Goal: Task Accomplishment & Management: Manage account settings

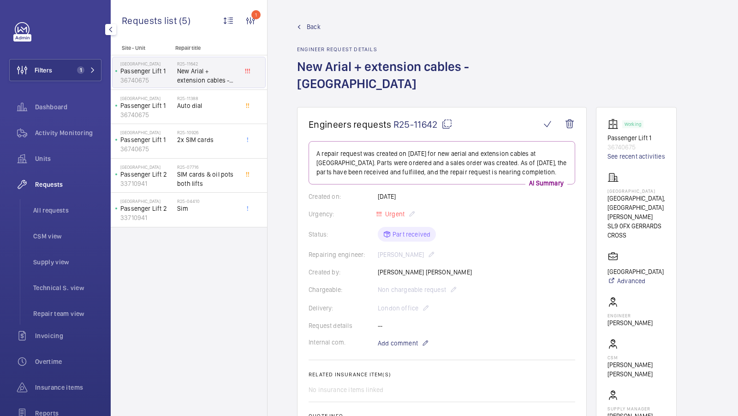
click at [77, 71] on span "1" at bounding box center [80, 69] width 7 height 7
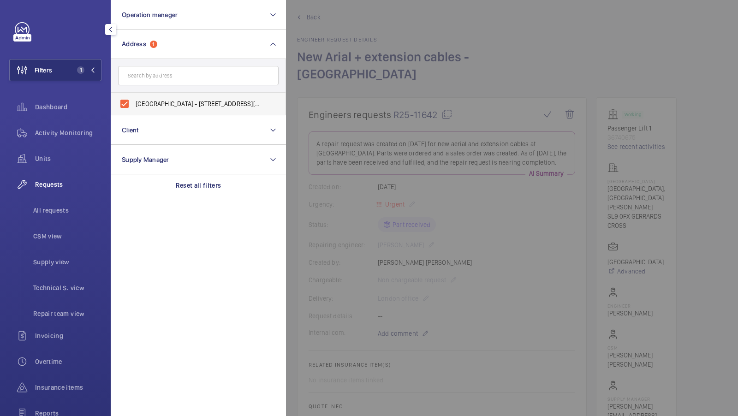
click at [163, 111] on label "[GEOGRAPHIC_DATA] - [STREET_ADDRESS][PERSON_NAME]" at bounding box center [191, 104] width 161 height 22
click at [134, 111] on input "[GEOGRAPHIC_DATA] - [STREET_ADDRESS][PERSON_NAME]" at bounding box center [124, 104] width 18 height 18
checkbox input "false"
click at [158, 76] on input "text" at bounding box center [198, 75] width 161 height 19
type input "orpheus"
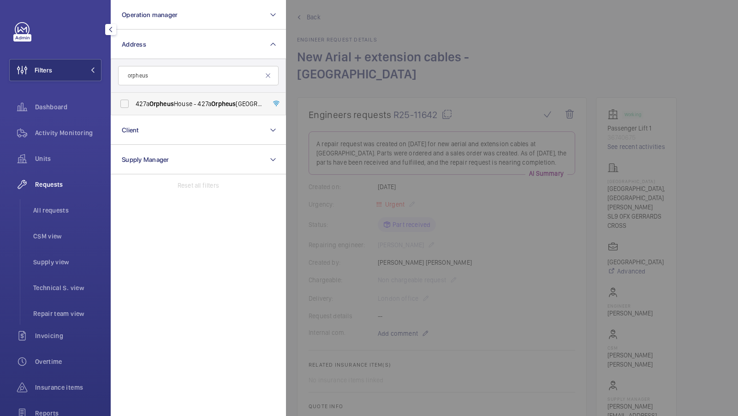
click at [152, 99] on span "[STREET_ADDRESS]" at bounding box center [199, 103] width 127 height 9
click at [134, 99] on input "[STREET_ADDRESS]" at bounding box center [124, 104] width 18 height 18
checkbox input "true"
click at [84, 73] on span "1" at bounding box center [78, 69] width 11 height 7
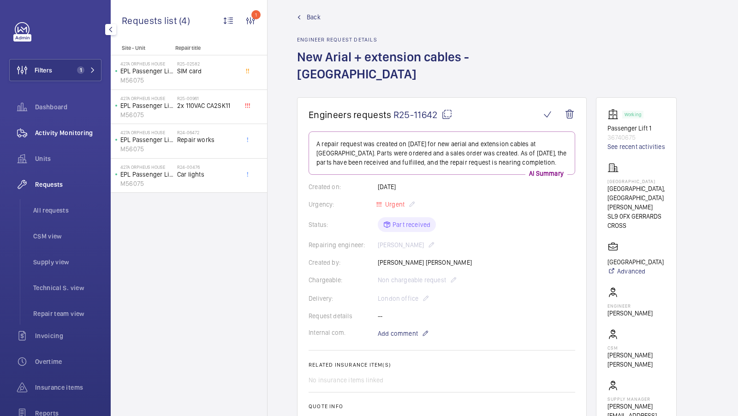
click at [84, 126] on div "Activity Monitoring" at bounding box center [55, 133] width 92 height 22
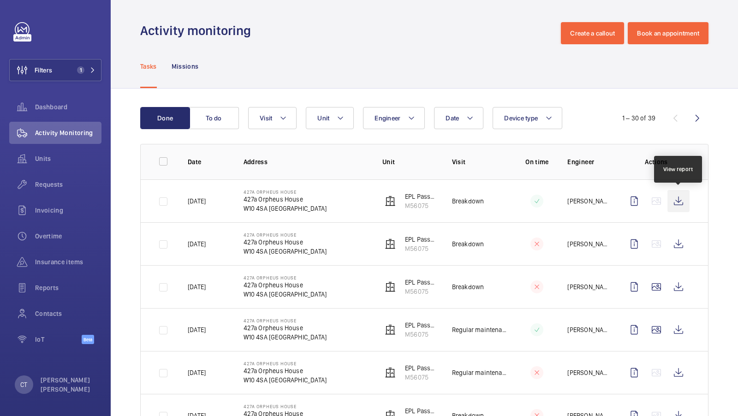
click at [683, 202] on wm-front-icon-button at bounding box center [679, 201] width 22 height 22
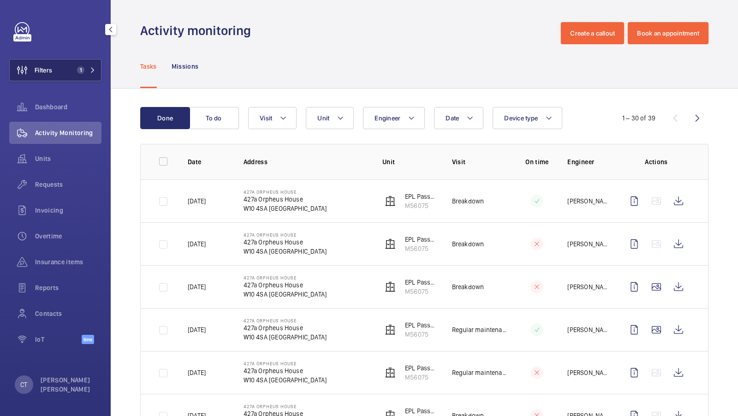
click at [68, 62] on button "Filters 1" at bounding box center [55, 70] width 92 height 22
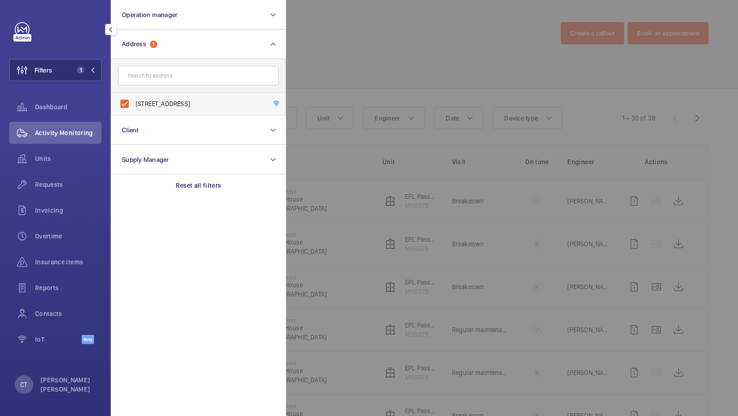
click at [157, 107] on span "[STREET_ADDRESS]" at bounding box center [199, 103] width 127 height 9
click at [134, 107] on input "[STREET_ADDRESS]" at bounding box center [124, 104] width 18 height 18
checkbox input "false"
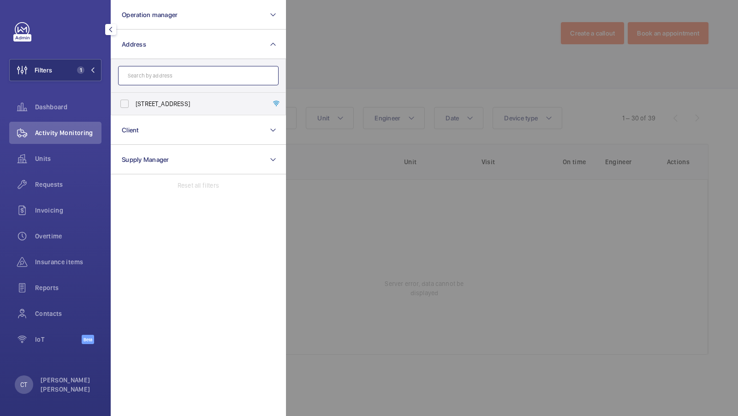
click at [149, 84] on input "text" at bounding box center [198, 75] width 161 height 19
type input "[PERSON_NAME]"
click at [159, 75] on input "[PERSON_NAME]" at bounding box center [198, 75] width 161 height 19
click at [153, 79] on input "[PERSON_NAME]" at bounding box center [198, 75] width 161 height 19
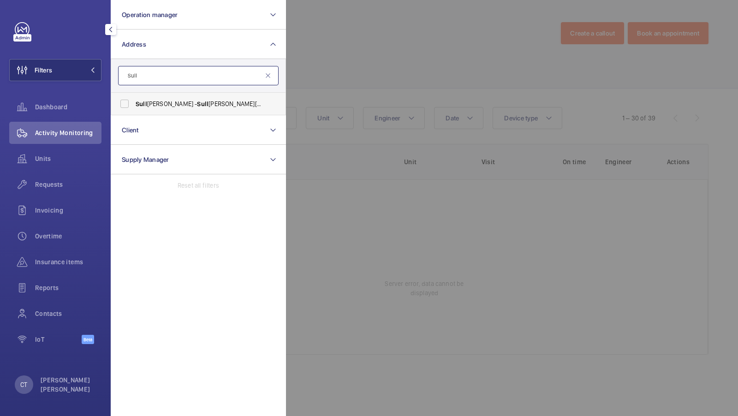
type input "Sull"
click at [176, 105] on span "Sull [STREET_ADDRESS][PERSON_NAME]" at bounding box center [199, 103] width 127 height 9
click at [134, 105] on input "Sull [STREET_ADDRESS][PERSON_NAME]" at bounding box center [124, 104] width 18 height 18
checkbox input "true"
click at [83, 63] on button "Filters 1" at bounding box center [55, 70] width 92 height 22
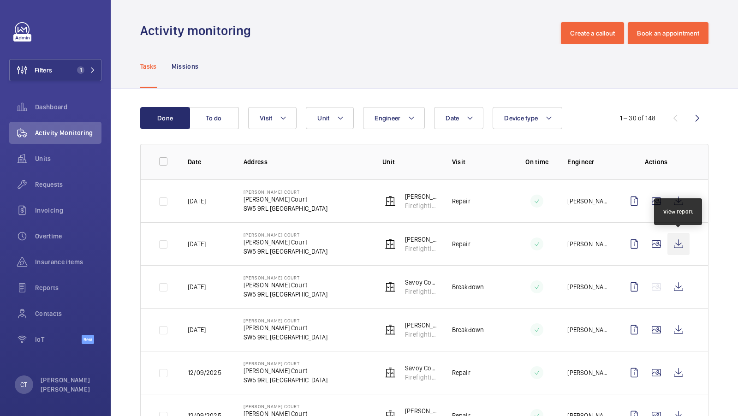
click at [689, 242] on wm-front-icon-button at bounding box center [679, 244] width 22 height 22
click at [46, 153] on div "Units" at bounding box center [55, 159] width 92 height 22
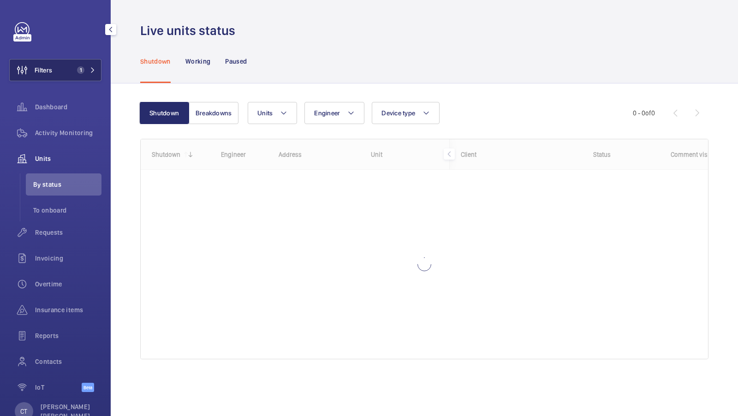
click at [82, 69] on span "1" at bounding box center [80, 69] width 7 height 7
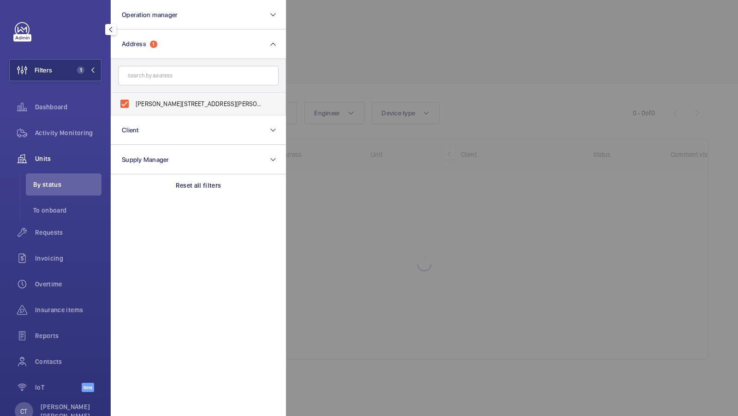
click at [174, 107] on span "[PERSON_NAME][STREET_ADDRESS][PERSON_NAME]" at bounding box center [199, 103] width 127 height 9
click at [134, 107] on input "[PERSON_NAME][STREET_ADDRESS][PERSON_NAME]" at bounding box center [124, 104] width 18 height 18
checkbox input "false"
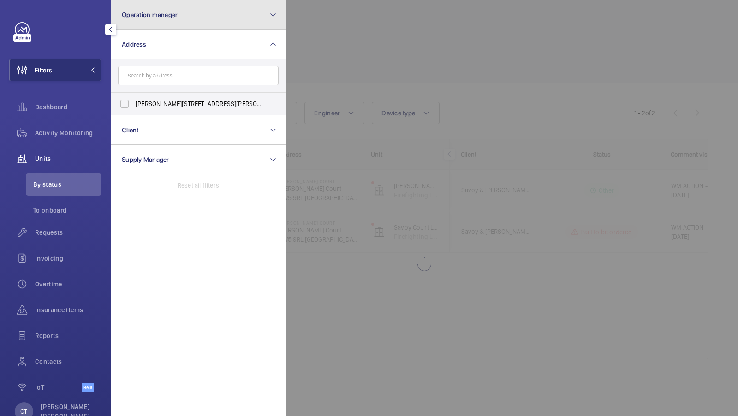
click at [203, 27] on button "Operation manager" at bounding box center [198, 15] width 175 height 30
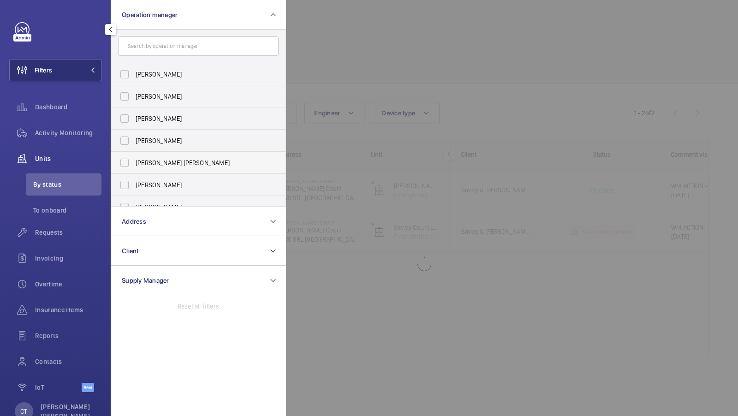
click at [143, 155] on label "[PERSON_NAME] [PERSON_NAME]" at bounding box center [191, 163] width 161 height 22
click at [134, 155] on input "[PERSON_NAME] [PERSON_NAME]" at bounding box center [124, 163] width 18 height 18
checkbox input "true"
click at [87, 72] on span "1" at bounding box center [84, 69] width 22 height 7
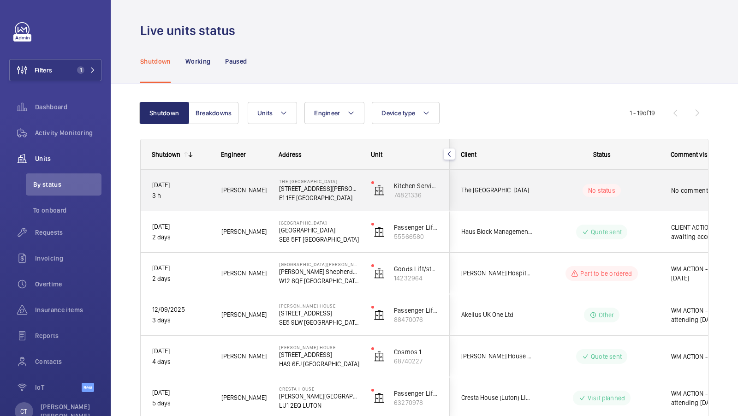
scroll to position [0, 166]
